Goal: Transaction & Acquisition: Purchase product/service

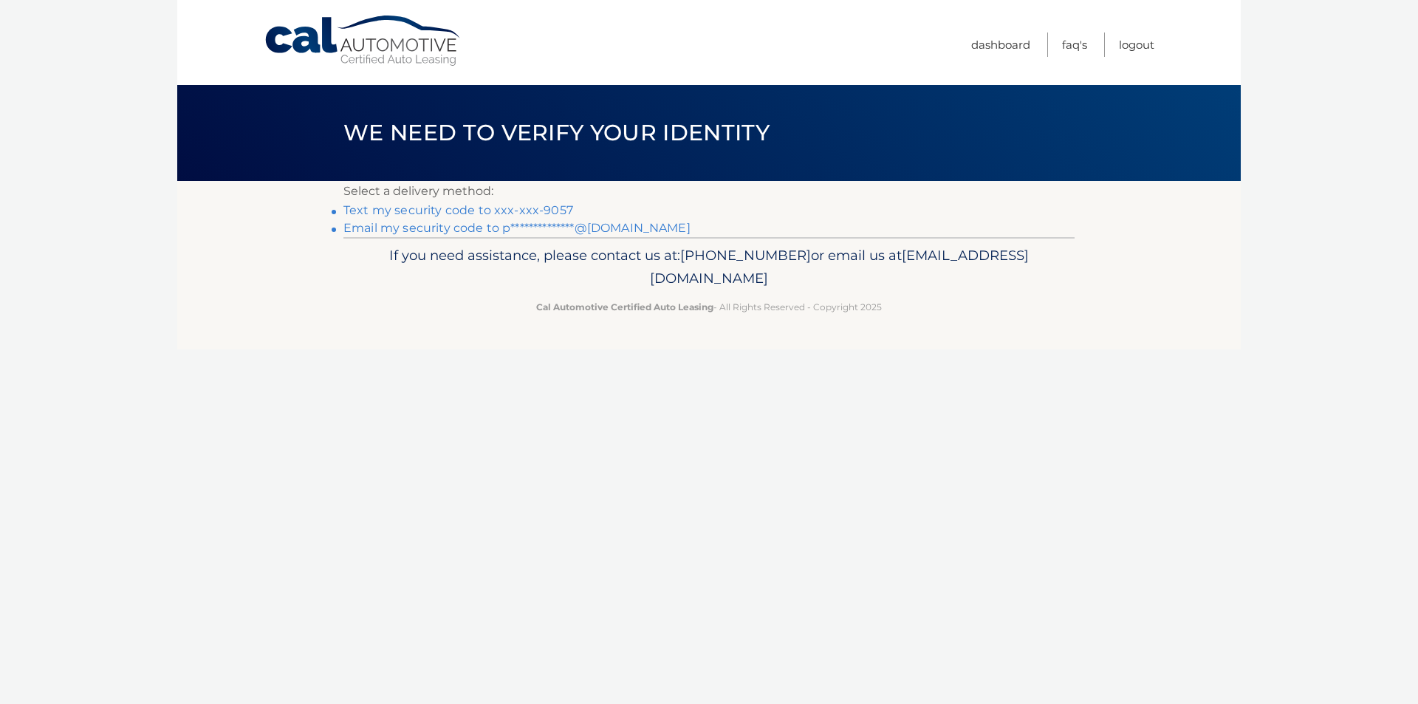
click at [420, 229] on link "**********" at bounding box center [516, 228] width 347 height 14
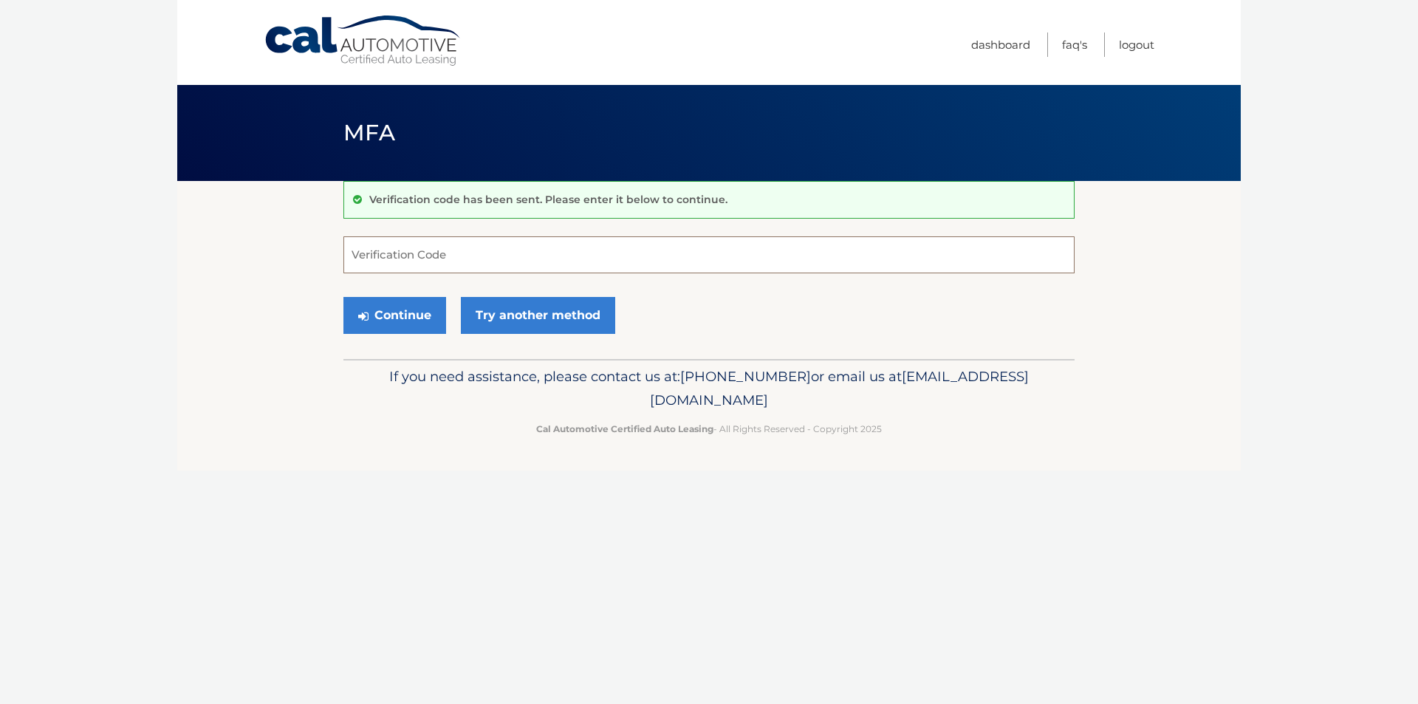
click at [501, 242] on input "Verification Code" at bounding box center [708, 254] width 731 height 37
type input "259959"
click at [343, 297] on button "Continue" at bounding box center [394, 315] width 103 height 37
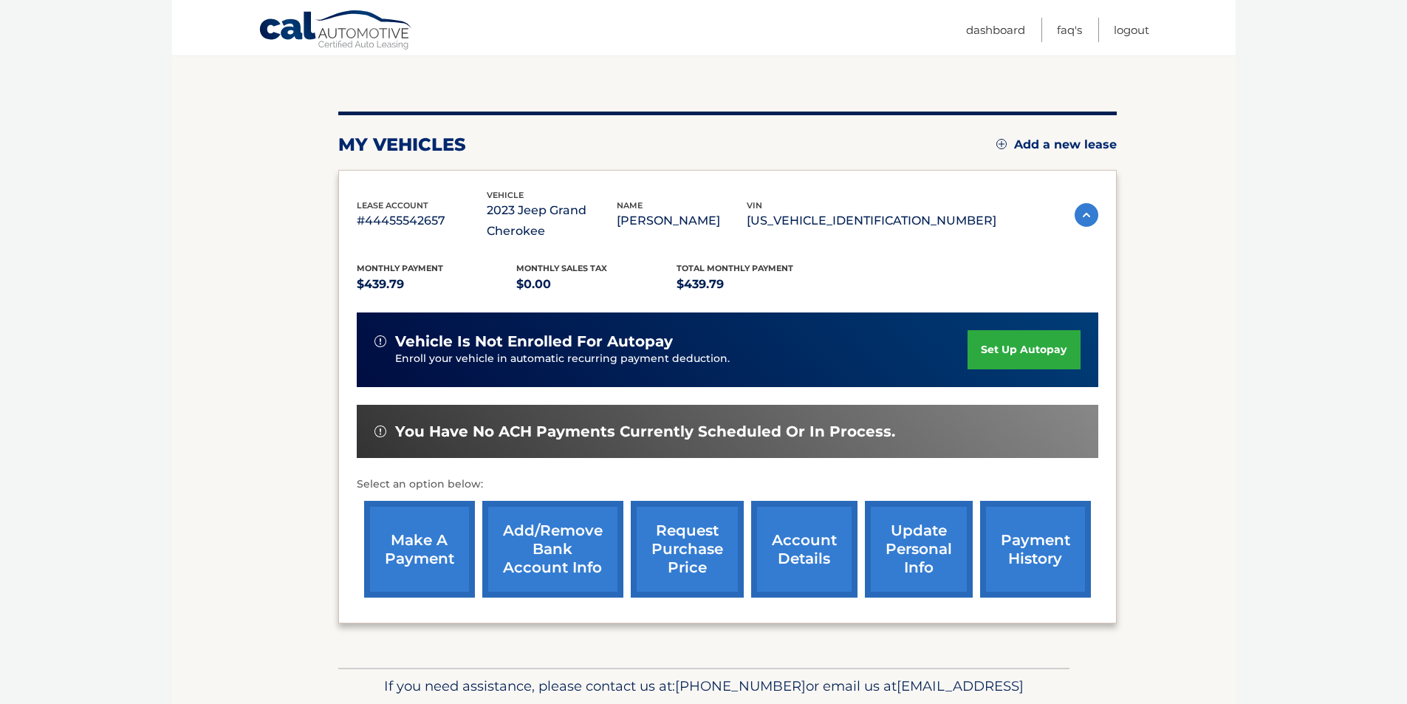
scroll to position [148, 0]
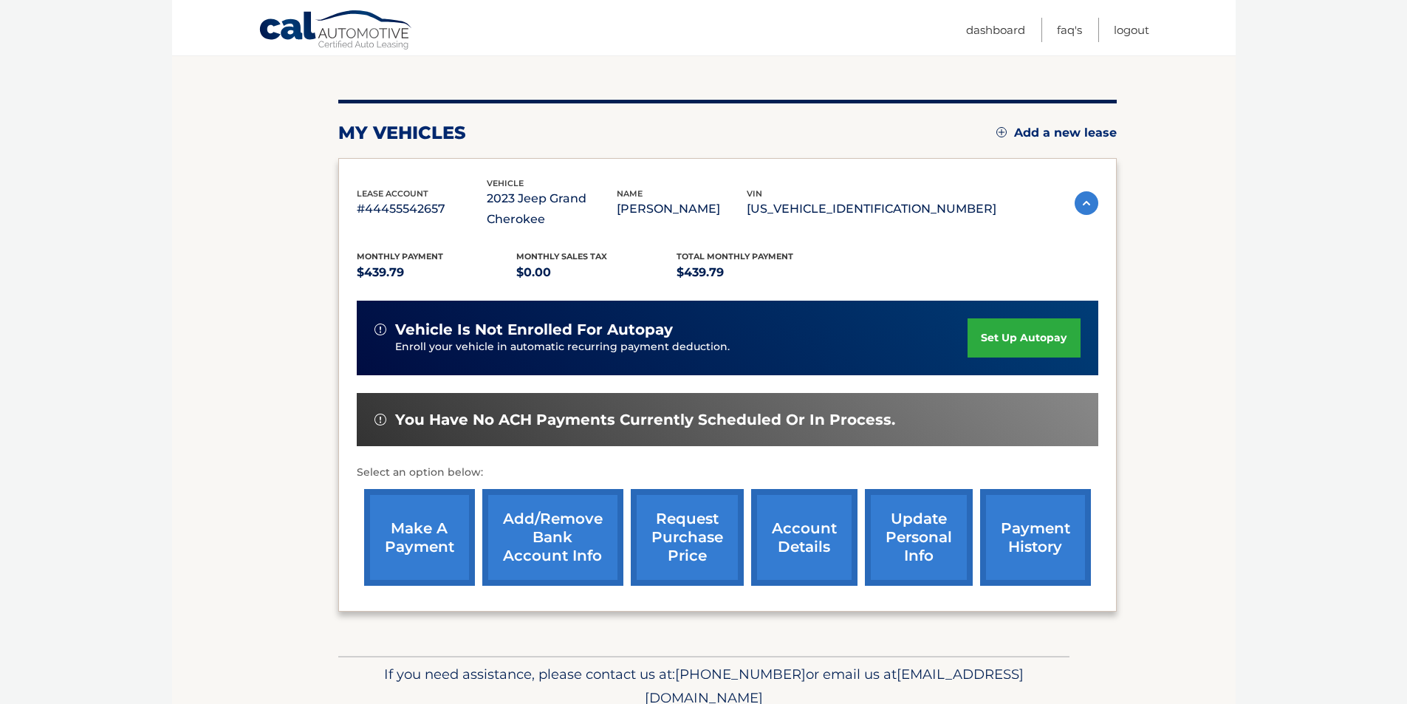
click at [411, 558] on link "make a payment" at bounding box center [419, 537] width 111 height 97
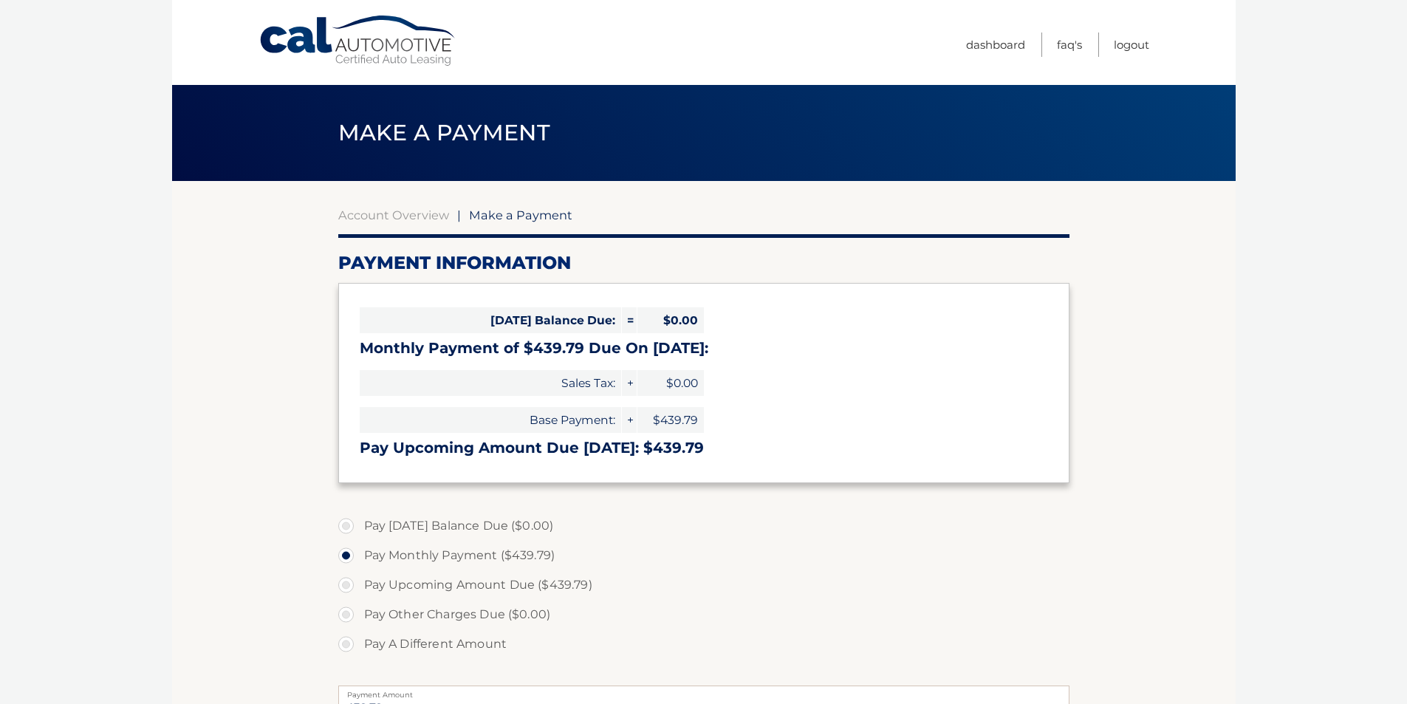
select select "OTgzMTliNzQtYjg1Zi00MWJkLTg1MmMtNjYyNjU3Njg5ZGU3"
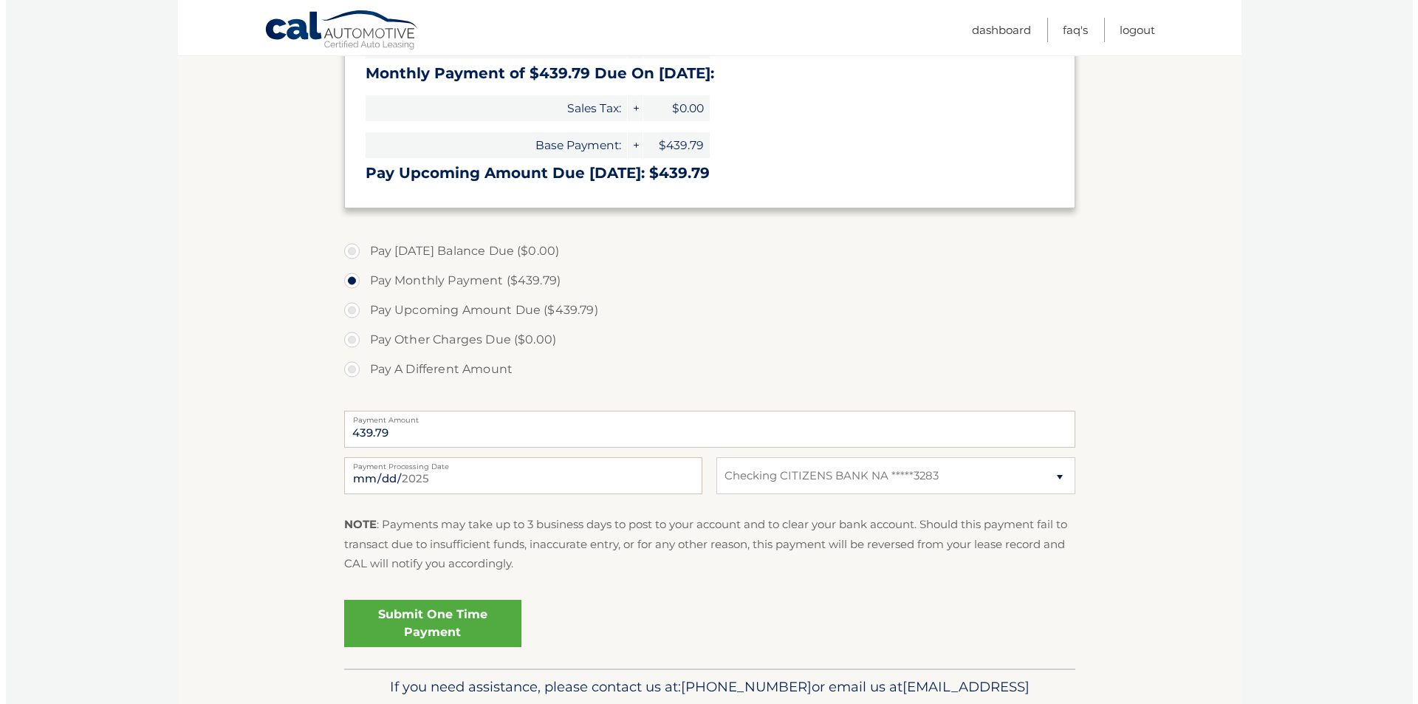
scroll to position [295, 0]
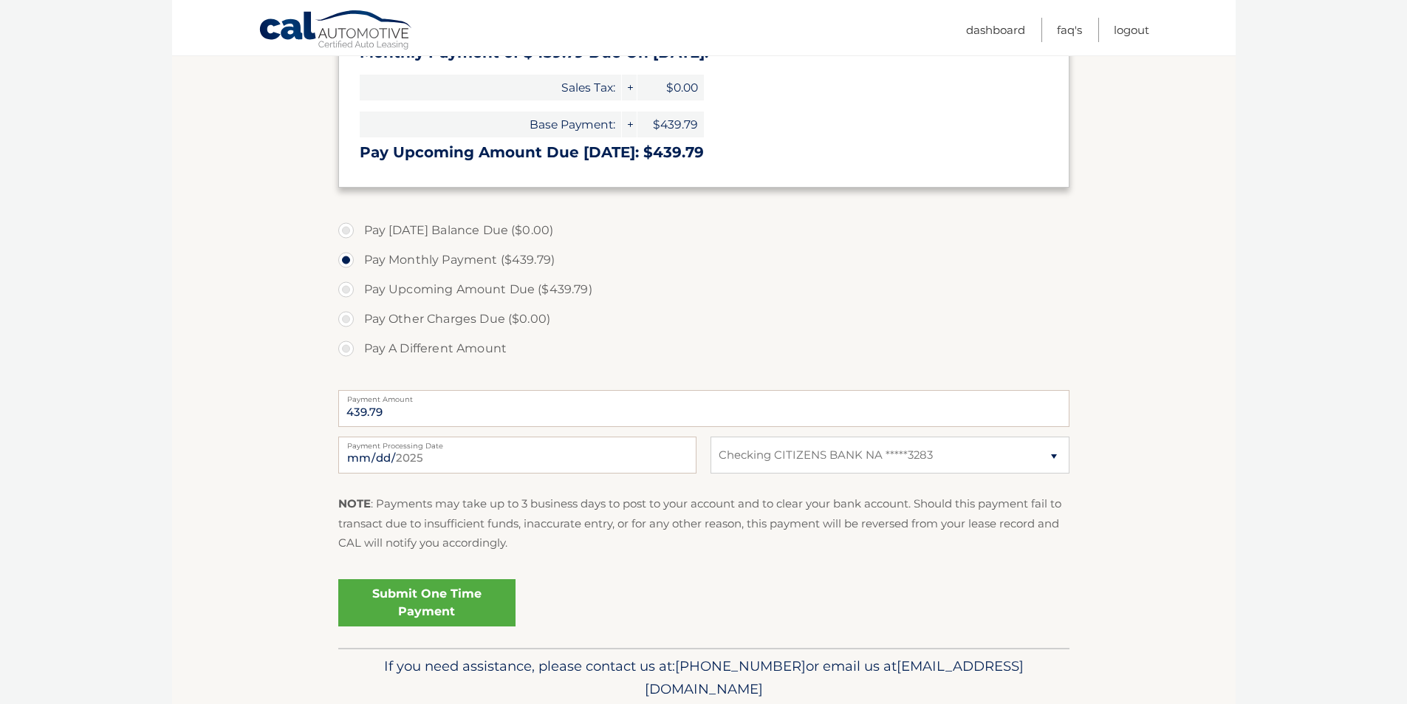
click at [456, 294] on label "Pay Upcoming Amount Due ($439.79)" at bounding box center [703, 290] width 731 height 30
click at [359, 294] on input "Pay Upcoming Amount Due ($439.79)" at bounding box center [351, 287] width 15 height 24
radio input "true"
click at [459, 596] on link "Submit One Time Payment" at bounding box center [426, 602] width 177 height 47
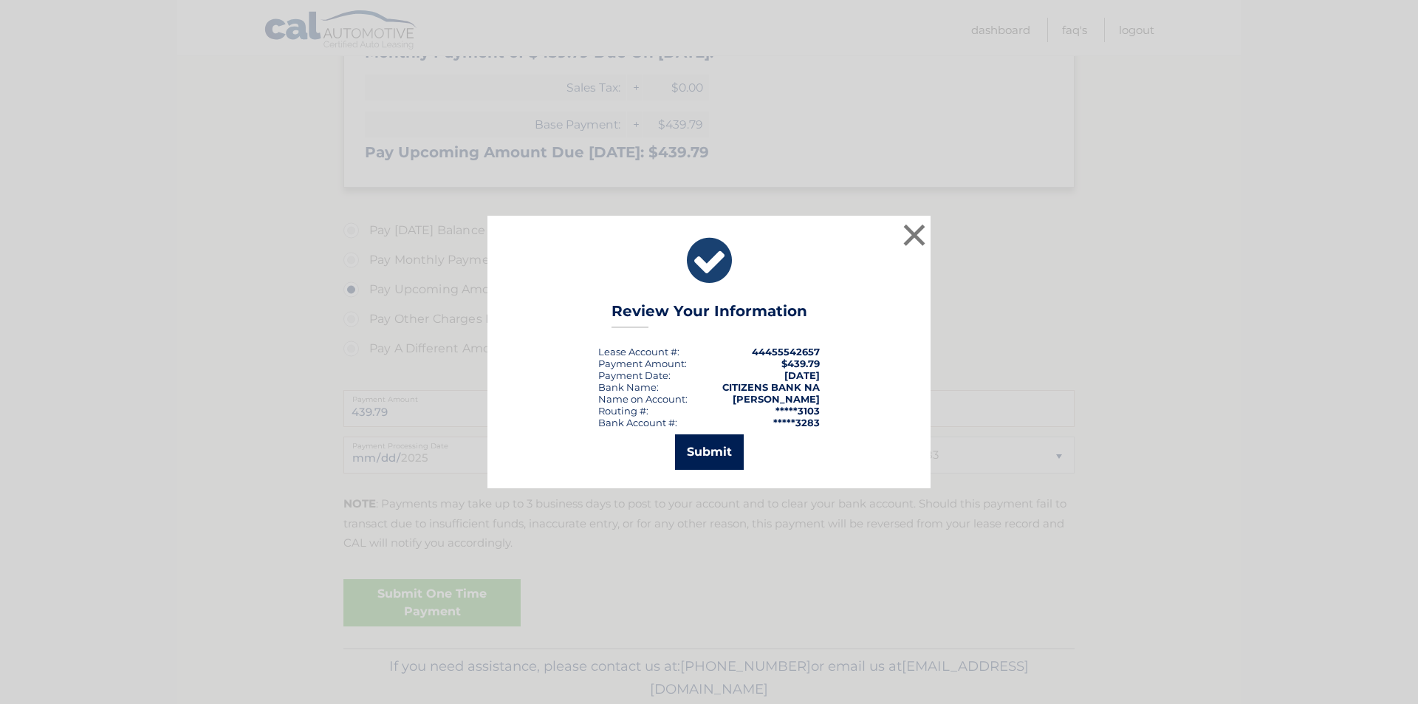
click at [688, 450] on button "Submit" at bounding box center [709, 451] width 69 height 35
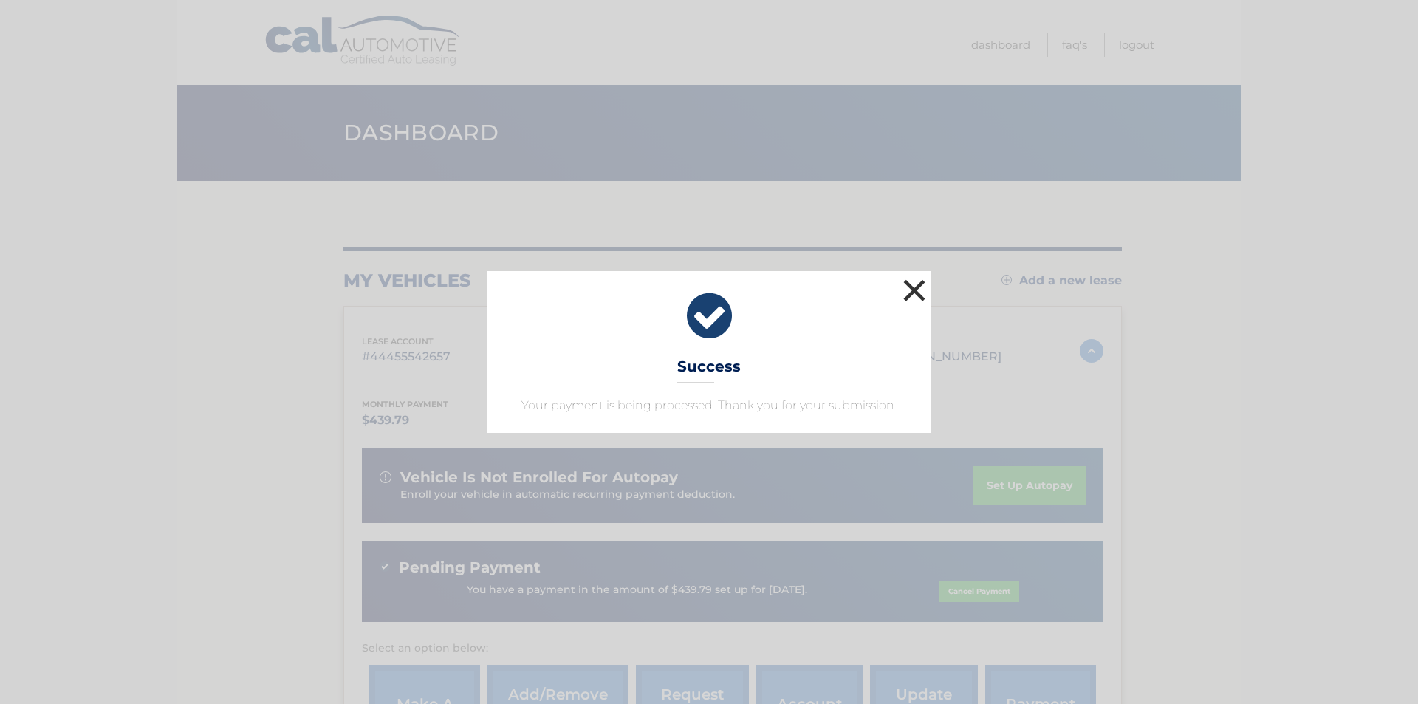
click at [923, 292] on button "×" at bounding box center [915, 291] width 30 height 30
